Goal: Information Seeking & Learning: Learn about a topic

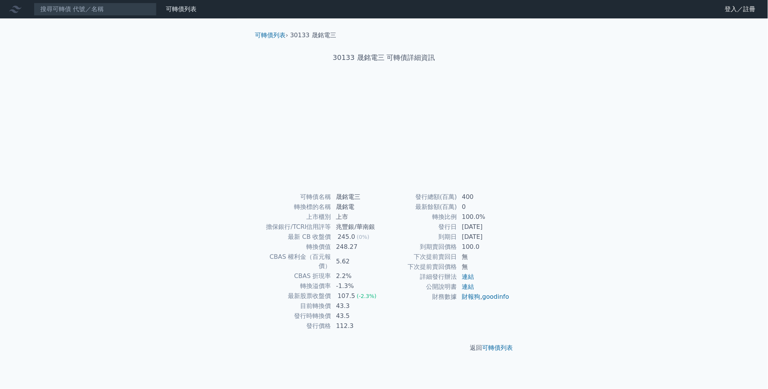
scroll to position [28, 0]
drag, startPoint x: 323, startPoint y: 315, endPoint x: 343, endPoint y: 315, distance: 20.7
click at [343, 311] on td "43.3" at bounding box center [358, 306] width 53 height 10
click at [332, 252] on td "248.27" at bounding box center [358, 247] width 53 height 10
drag, startPoint x: 325, startPoint y: 243, endPoint x: 345, endPoint y: 242, distance: 20.8
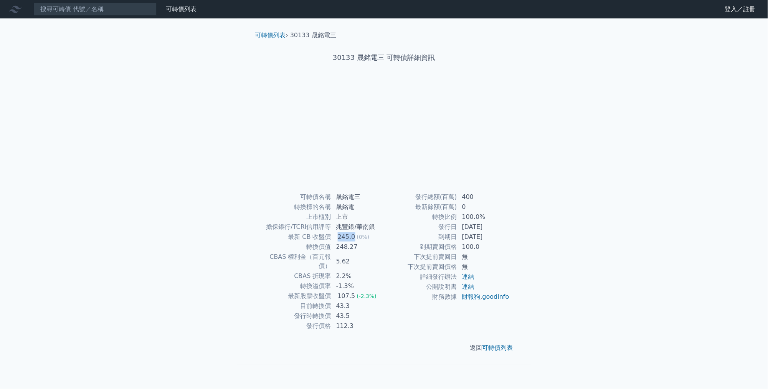
click at [345, 241] on div "245.0" at bounding box center [346, 236] width 21 height 9
drag, startPoint x: 322, startPoint y: 240, endPoint x: 347, endPoint y: 243, distance: 24.8
click at [347, 242] on td "124.5 (+3.3%)" at bounding box center [358, 237] width 53 height 10
drag, startPoint x: 325, startPoint y: 314, endPoint x: 355, endPoint y: 313, distance: 29.2
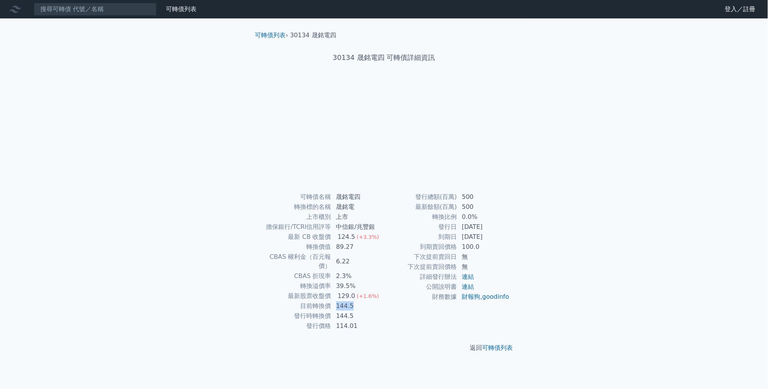
click at [355, 311] on td "144.5" at bounding box center [358, 306] width 53 height 10
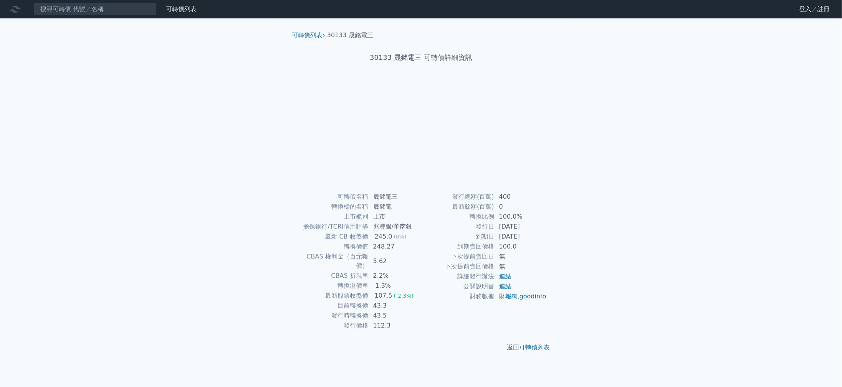
click at [435, 75] on div "30133 晟銘電三 可轉債詳細資訊" at bounding box center [421, 57] width 270 height 35
click at [422, 132] on div at bounding box center [421, 134] width 246 height 107
click at [416, 139] on div at bounding box center [421, 134] width 246 height 107
click at [414, 140] on div at bounding box center [421, 134] width 246 height 107
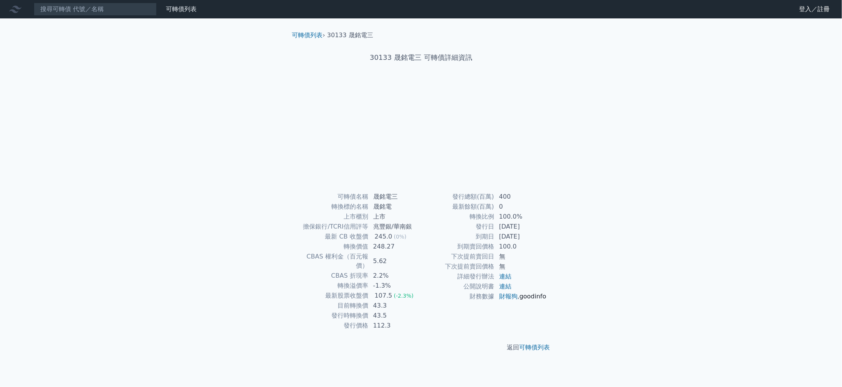
click at [524, 300] on link "goodinfo" at bounding box center [532, 296] width 27 height 7
click at [327, 40] on li "30133 晟銘電三" at bounding box center [350, 35] width 46 height 9
